Goal: Find specific page/section: Find specific page/section

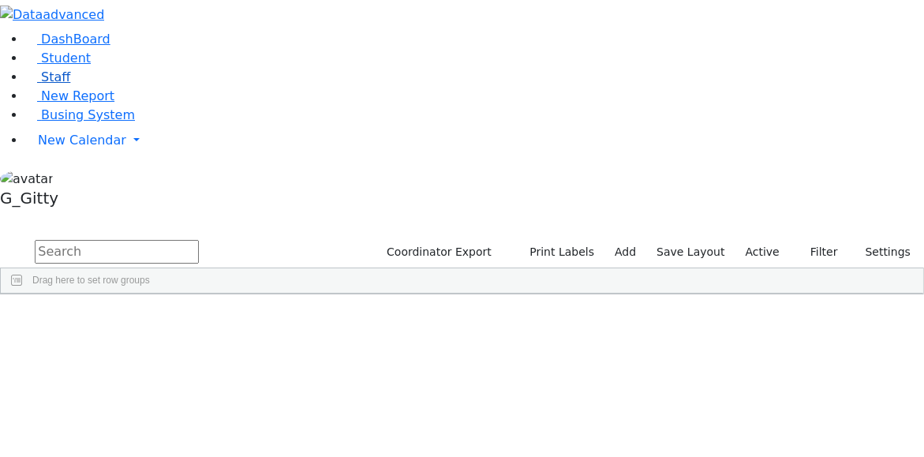
click at [70, 84] on link "Staff" at bounding box center [47, 76] width 45 height 15
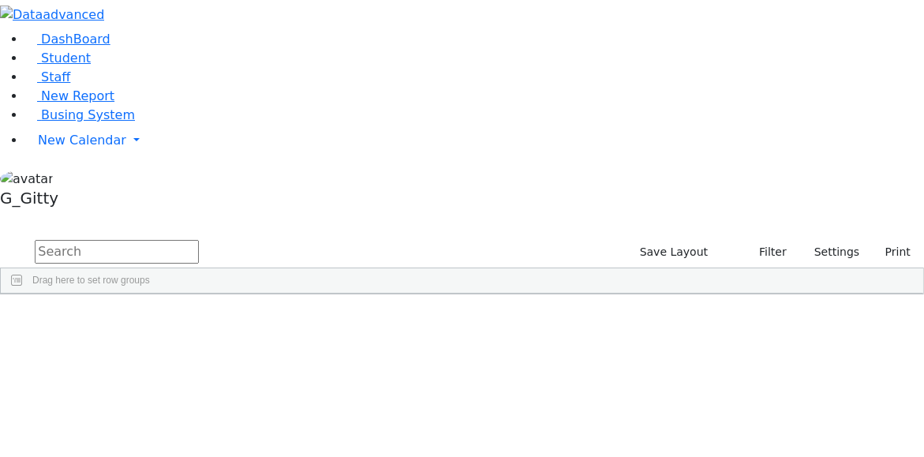
click at [199, 240] on input "text" at bounding box center [117, 252] width 164 height 24
type input "mas"
click at [107, 364] on div "Masri" at bounding box center [81, 375] width 51 height 22
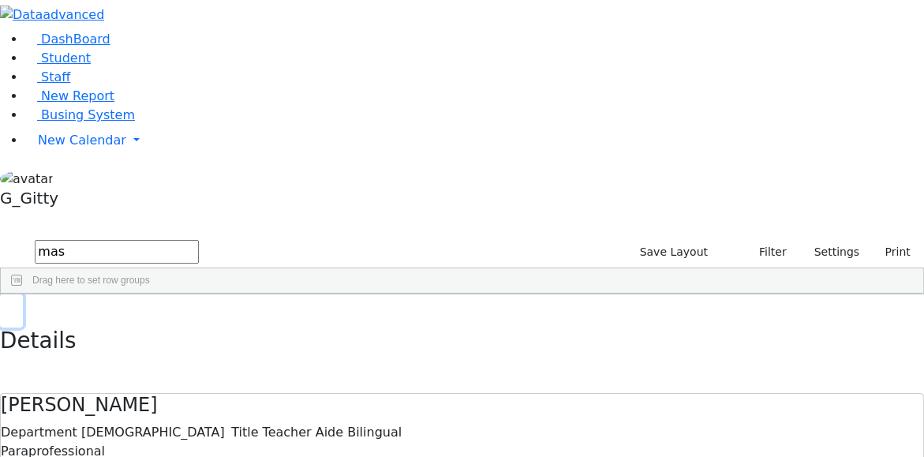
click at [23, 294] on button "button" at bounding box center [11, 310] width 23 height 33
click at [199, 240] on input "mas" at bounding box center [117, 252] width 164 height 24
